Goal: Information Seeking & Learning: Check status

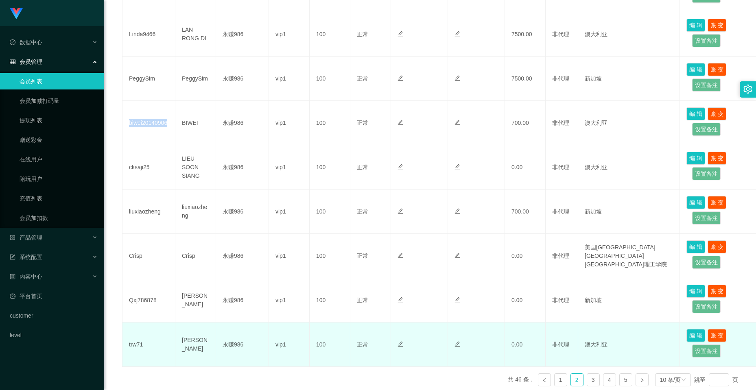
scroll to position [332, 0]
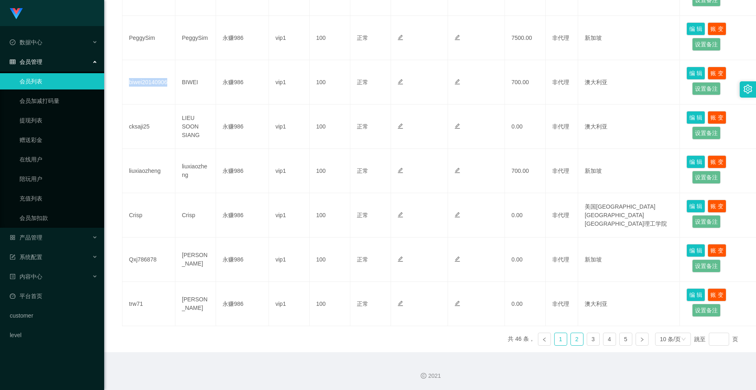
click at [558, 340] on link "1" at bounding box center [561, 339] width 12 height 12
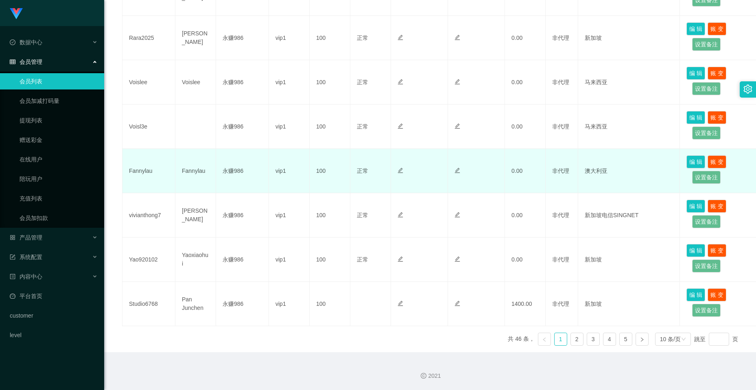
click at [146, 178] on td "Fannylau" at bounding box center [149, 171] width 53 height 44
click at [143, 170] on td "Fannylau" at bounding box center [149, 171] width 53 height 44
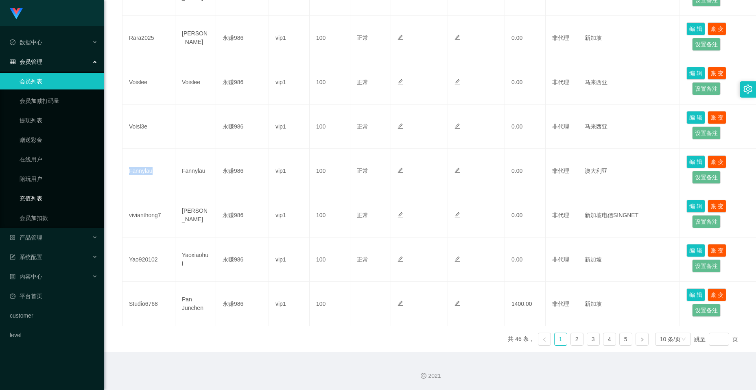
copy td "Fannylau"
click at [573, 344] on link "2" at bounding box center [577, 339] width 12 height 12
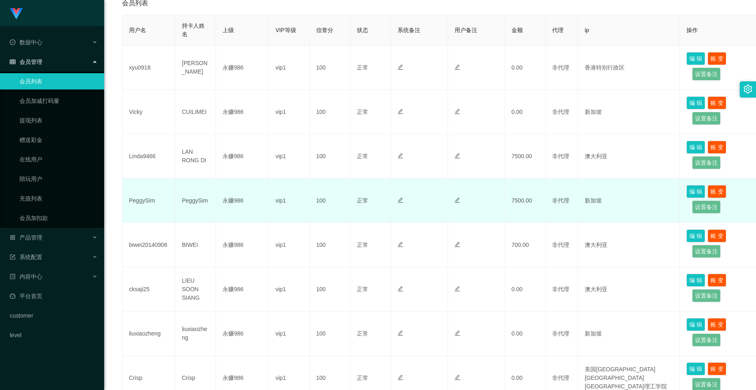
scroll to position [128, 0]
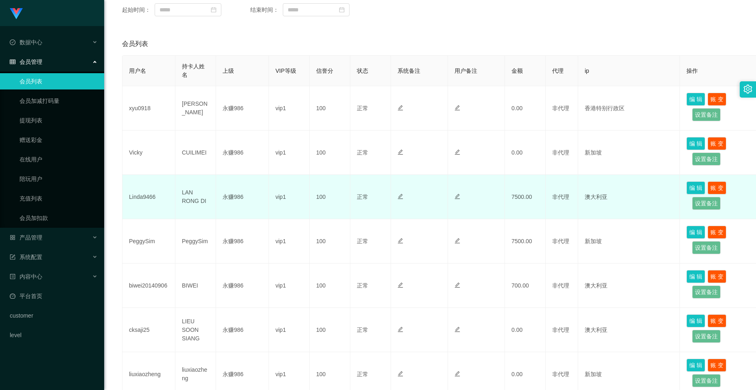
click at [152, 195] on td "Linda9466" at bounding box center [149, 197] width 53 height 44
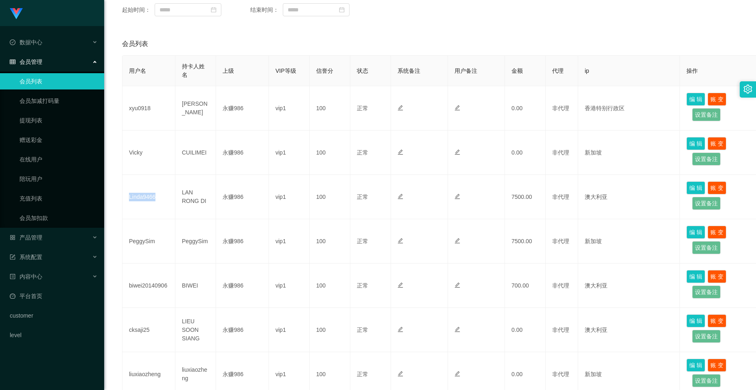
copy td "Linda9466"
click at [70, 243] on div "产品管理" at bounding box center [52, 238] width 104 height 16
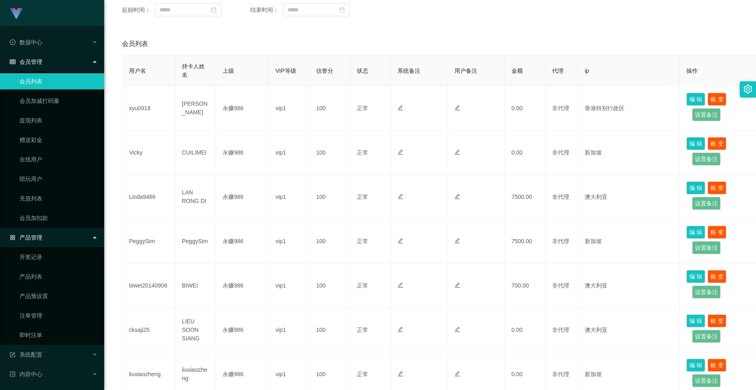
click at [64, 230] on div "产品管理" at bounding box center [52, 238] width 104 height 16
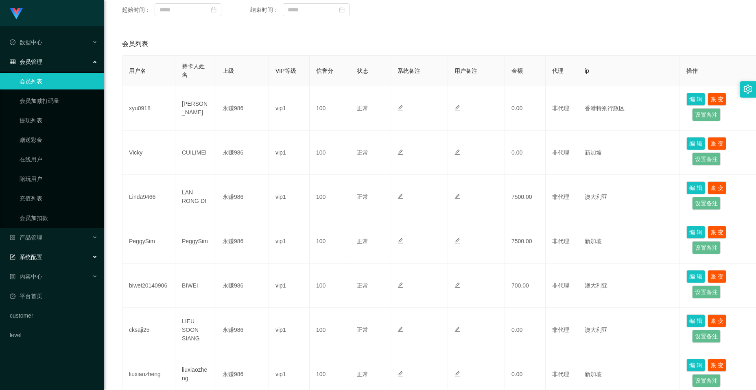
click at [57, 256] on div "系统配置" at bounding box center [52, 257] width 104 height 16
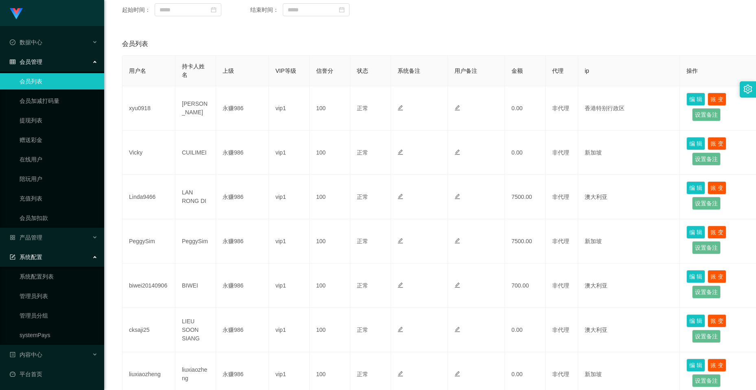
click at [52, 259] on div "系统配置" at bounding box center [52, 257] width 104 height 16
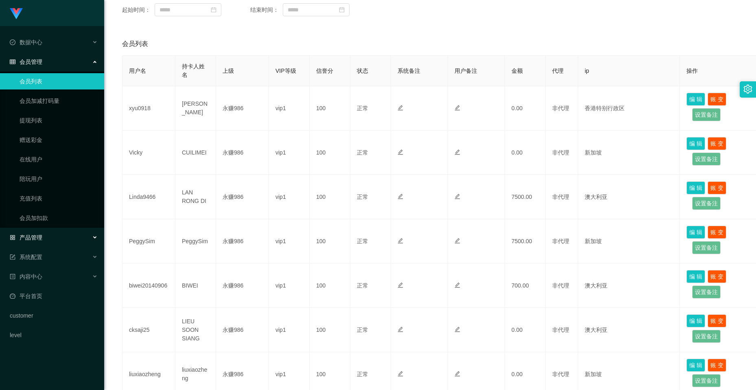
click at [55, 234] on div "产品管理" at bounding box center [52, 238] width 104 height 16
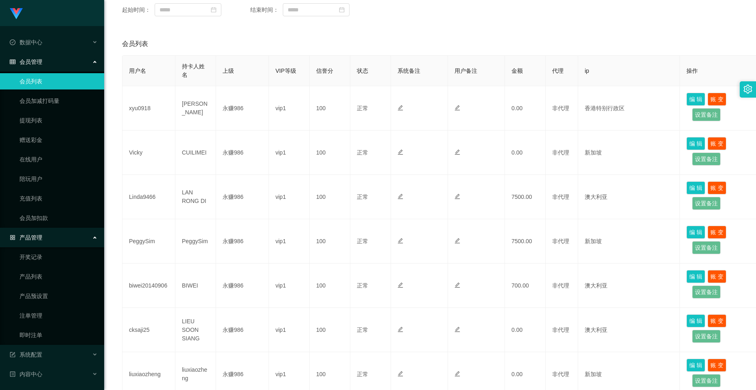
click at [61, 238] on div "产品管理" at bounding box center [52, 238] width 104 height 16
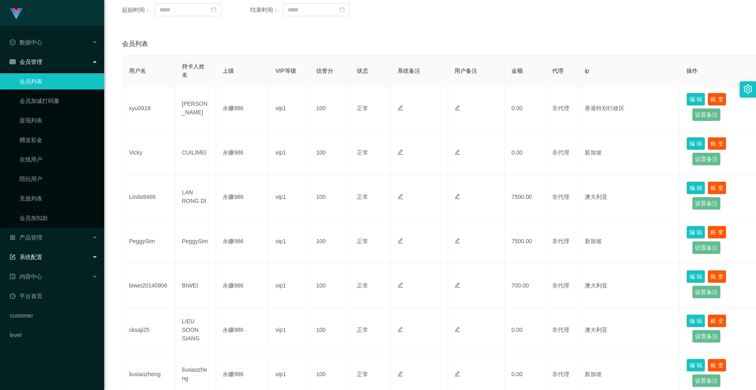
click at [60, 254] on div "系统配置" at bounding box center [52, 257] width 104 height 16
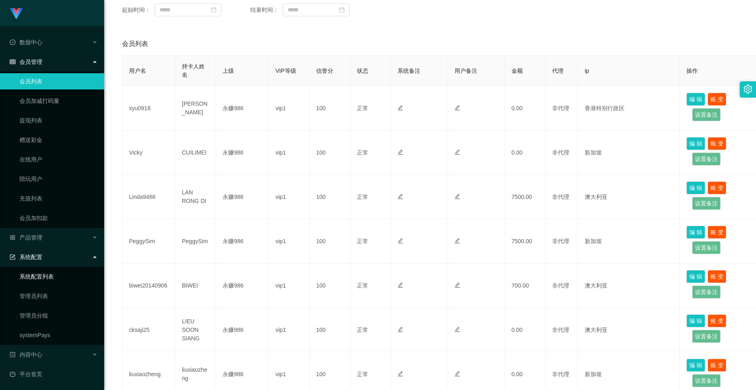
click at [59, 270] on link "系统配置列表" at bounding box center [59, 277] width 78 height 16
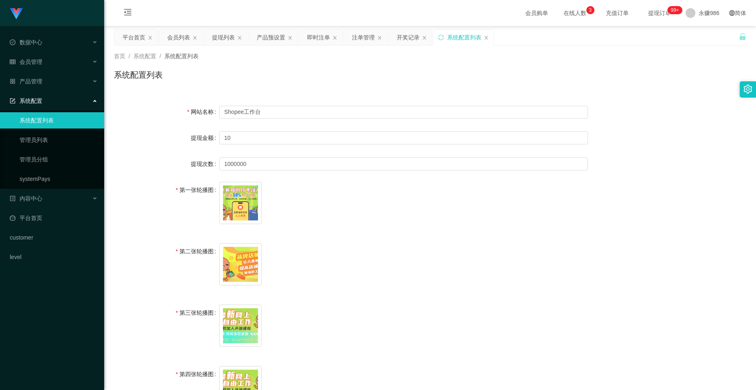
click at [50, 108] on div "系统配置" at bounding box center [52, 101] width 104 height 16
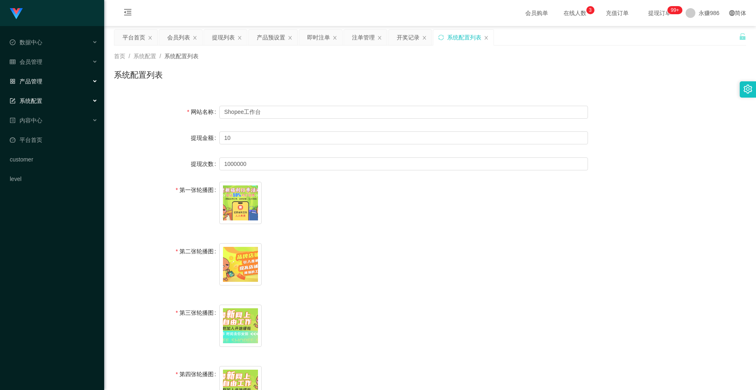
click at [56, 79] on div "产品管理" at bounding box center [52, 81] width 104 height 16
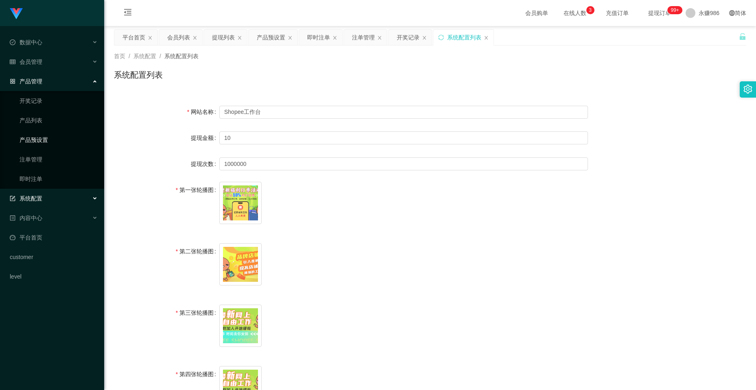
click at [50, 133] on link "产品预设置" at bounding box center [59, 140] width 78 height 16
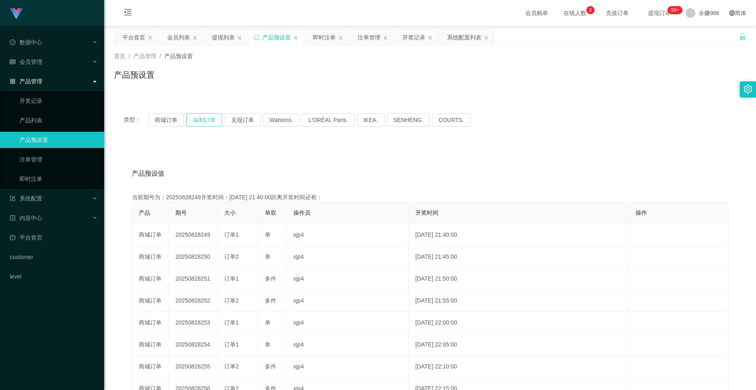
click at [198, 123] on button "福利订单" at bounding box center [204, 120] width 36 height 13
click at [197, 123] on button "福利订单" at bounding box center [204, 120] width 36 height 13
click at [189, 125] on button "福利订单" at bounding box center [204, 120] width 36 height 13
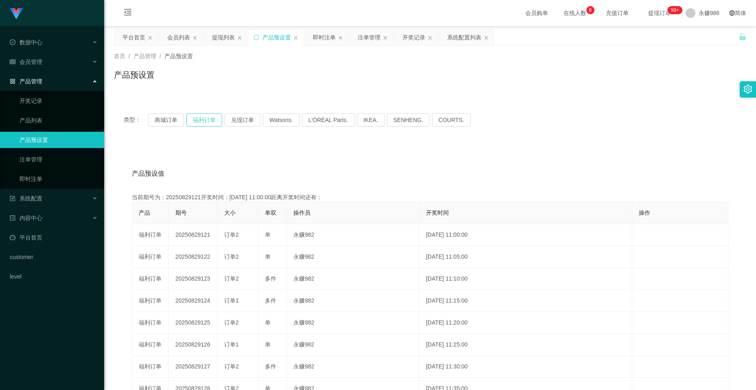
click at [189, 125] on button "福利订单" at bounding box center [204, 120] width 36 height 13
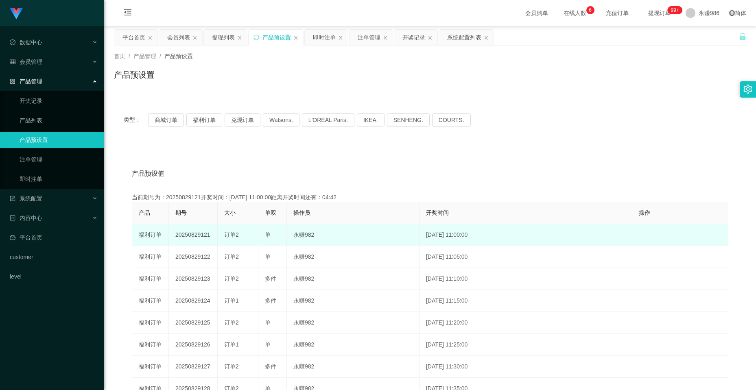
drag, startPoint x: 210, startPoint y: 238, endPoint x: 199, endPoint y: 239, distance: 10.6
click at [199, 239] on td "20250829121" at bounding box center [193, 235] width 49 height 22
copy td "121"
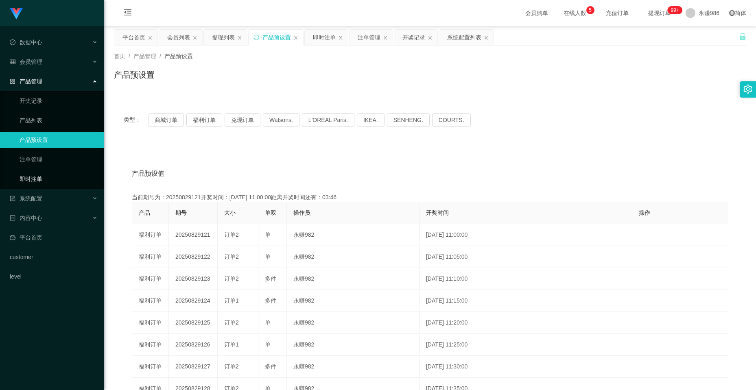
click at [46, 174] on link "即时注单" at bounding box center [59, 179] width 78 height 16
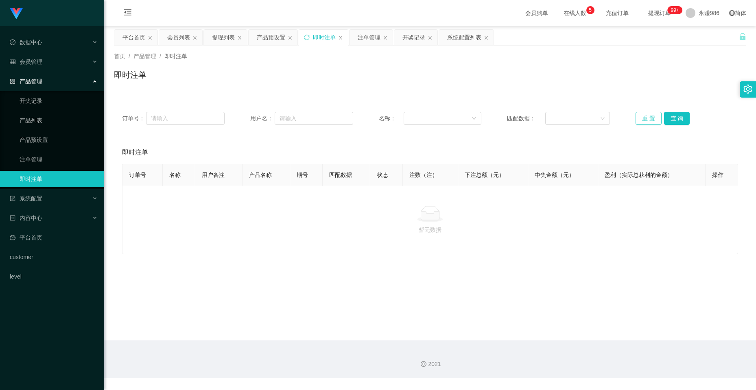
click at [658, 115] on button "重 置" at bounding box center [649, 118] width 26 height 13
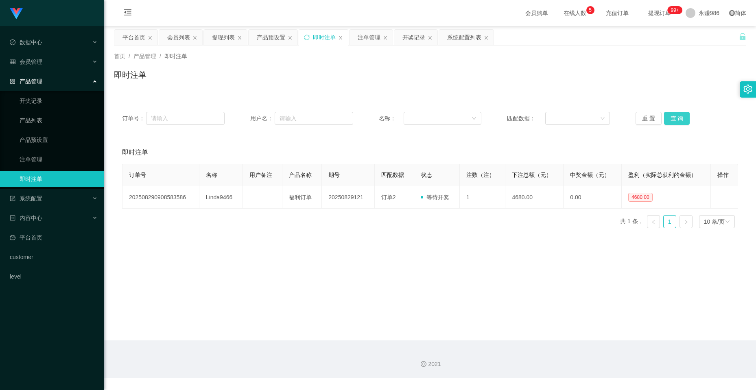
click at [672, 114] on button "查 询" at bounding box center [677, 118] width 26 height 13
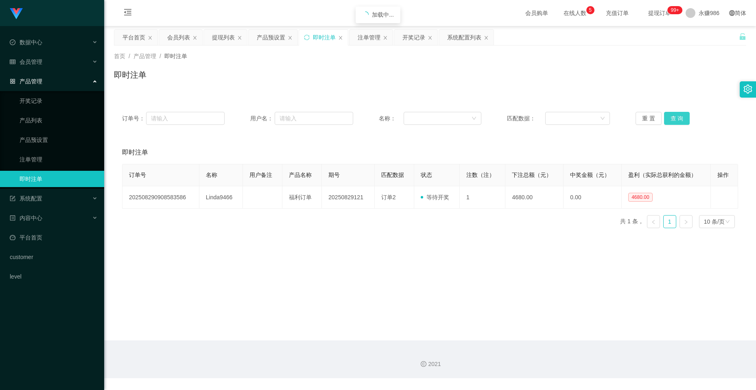
click at [672, 114] on button "查 询" at bounding box center [677, 118] width 26 height 13
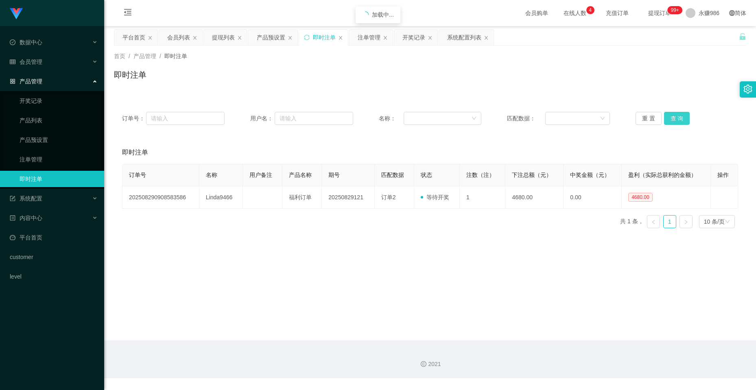
click at [672, 114] on button "查 询" at bounding box center [677, 118] width 26 height 13
click at [671, 114] on button "查 询" at bounding box center [677, 118] width 26 height 13
click at [31, 138] on link "产品预设置" at bounding box center [59, 140] width 78 height 16
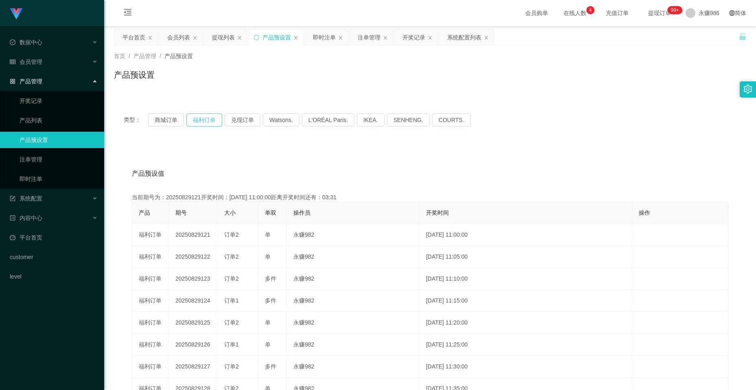
click at [198, 118] on button "福利订单" at bounding box center [204, 120] width 36 height 13
click at [67, 68] on div "会员管理" at bounding box center [52, 62] width 104 height 16
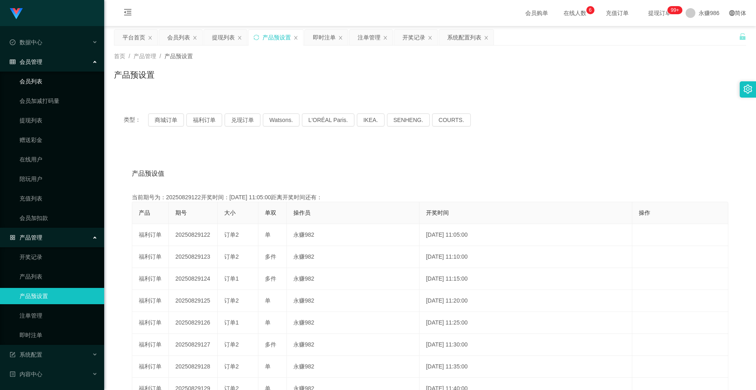
click at [29, 87] on link "会员列表" at bounding box center [59, 81] width 78 height 16
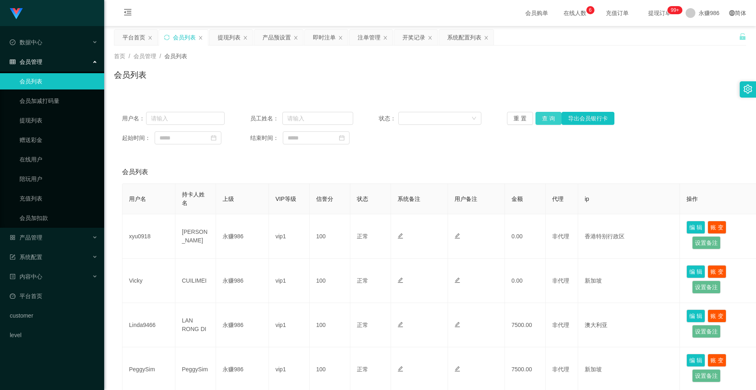
click at [548, 121] on button "查 询" at bounding box center [549, 118] width 26 height 13
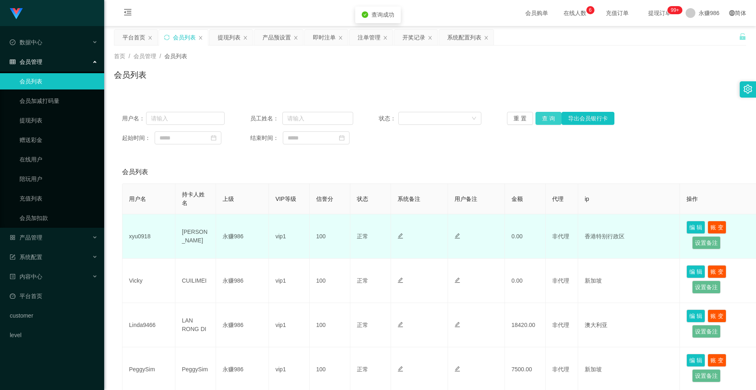
scroll to position [41, 0]
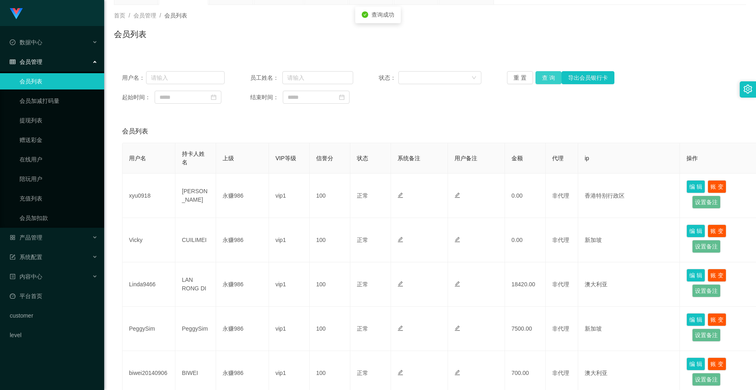
click at [548, 77] on button "查 询" at bounding box center [549, 77] width 26 height 13
click at [546, 75] on button "查 询" at bounding box center [549, 77] width 26 height 13
